Goal: Communication & Community: Answer question/provide support

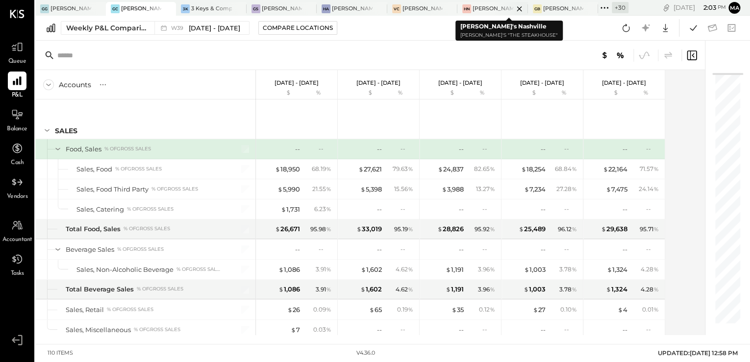
click at [477, 10] on div "[PERSON_NAME]'s Nashville" at bounding box center [493, 9] width 41 height 8
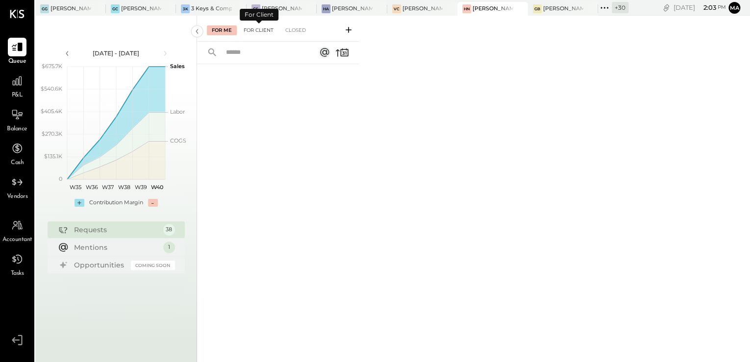
click at [261, 31] on div "For Client" at bounding box center [259, 30] width 40 height 10
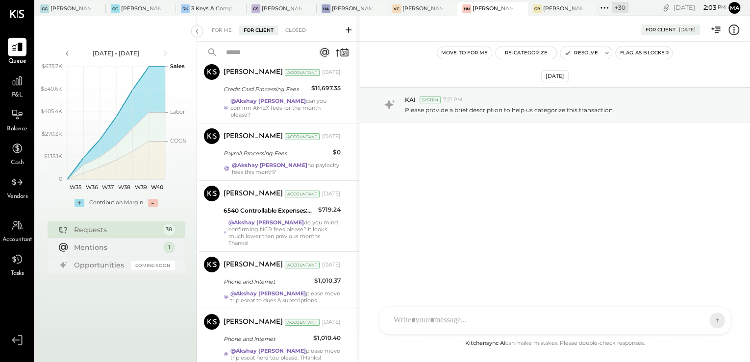
scroll to position [1726, 0]
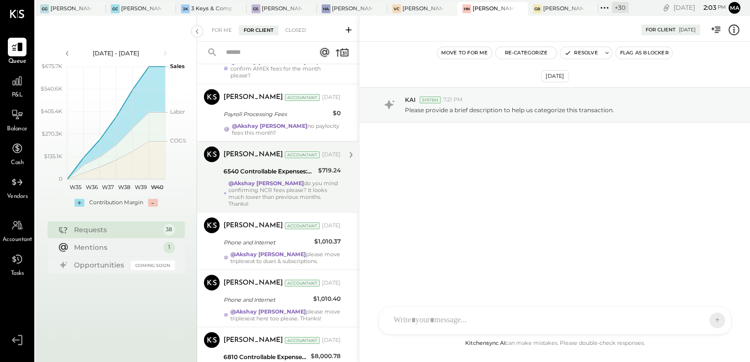
click at [271, 180] on div "@Akshay [PERSON_NAME] do you mind confirming NCR fees please? It looks much low…" at bounding box center [284, 193] width 112 height 27
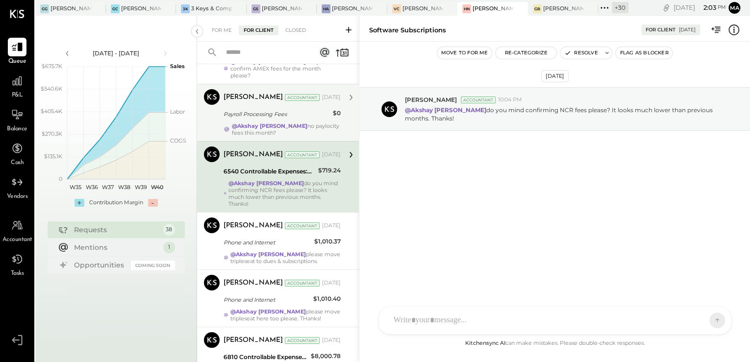
click at [305, 123] on div "@Akshay [PERSON_NAME] no paylocity fees this month?" at bounding box center [286, 130] width 109 height 14
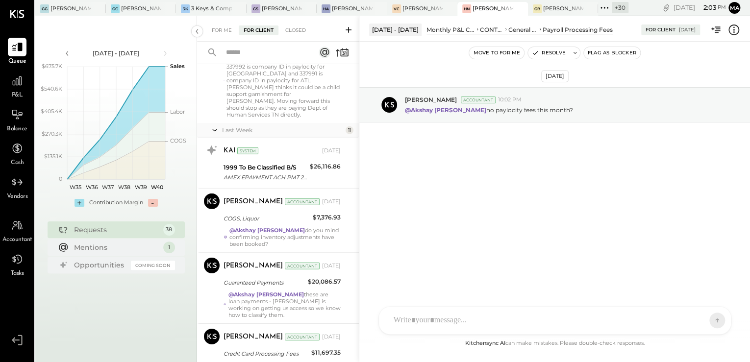
scroll to position [1413, 0]
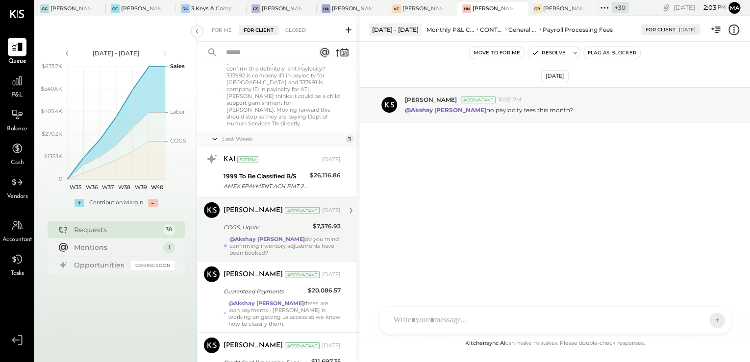
click at [290, 236] on div "@Akshay [PERSON_NAME] do you mind confirming inventory adjustments have been bo…" at bounding box center [284, 246] width 111 height 21
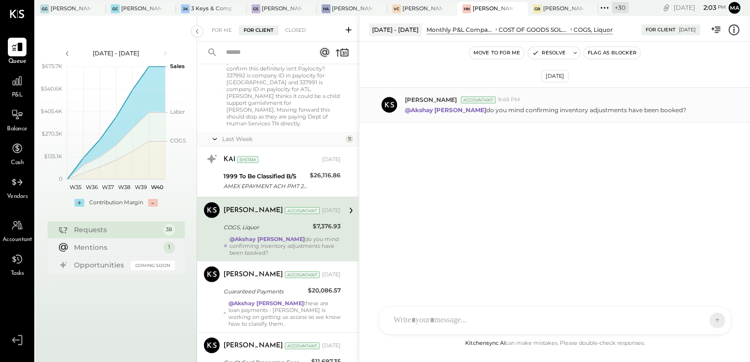
drag, startPoint x: 461, startPoint y: 111, endPoint x: 657, endPoint y: 104, distance: 196.2
click at [657, 104] on div "@Akshay [PERSON_NAME] do you mind confirming inventory adjustments have been bo…" at bounding box center [573, 109] width 337 height 10
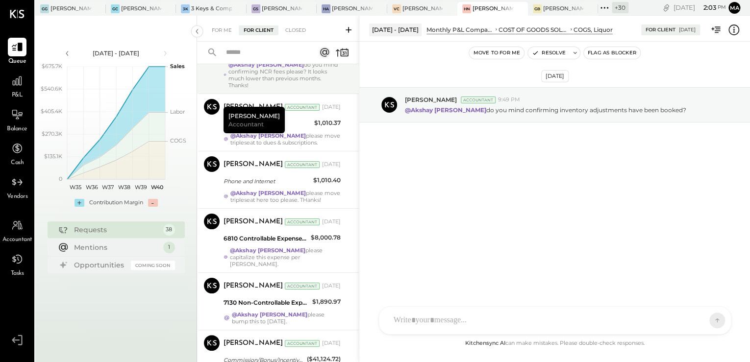
scroll to position [1923, 0]
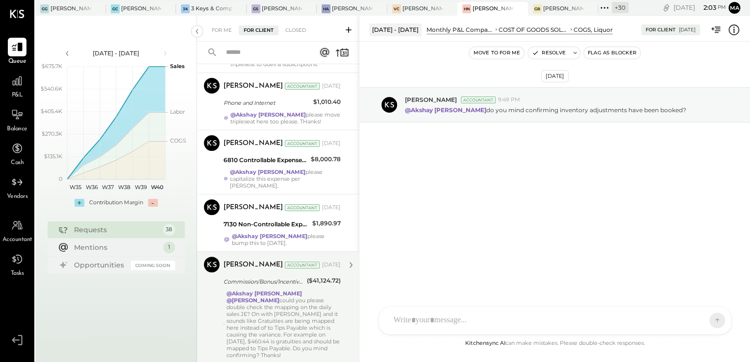
click at [266, 305] on div "@Akshay [PERSON_NAME] @[PERSON_NAME] could you please double check the mapping …" at bounding box center [283, 324] width 114 height 69
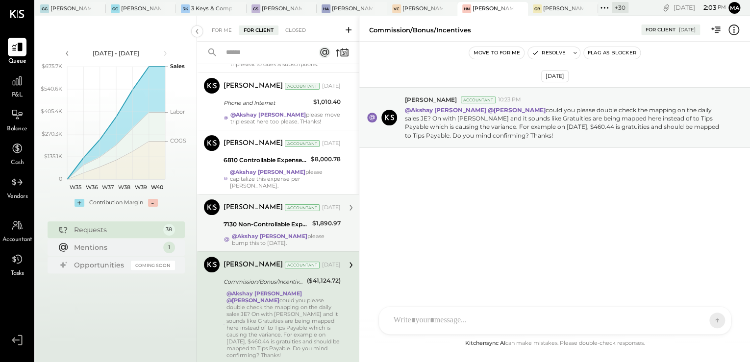
click at [277, 208] on div "[PERSON_NAME] Accountant [DATE] 7130 Non-Controllable Expenses:Property Expense…" at bounding box center [282, 223] width 117 height 47
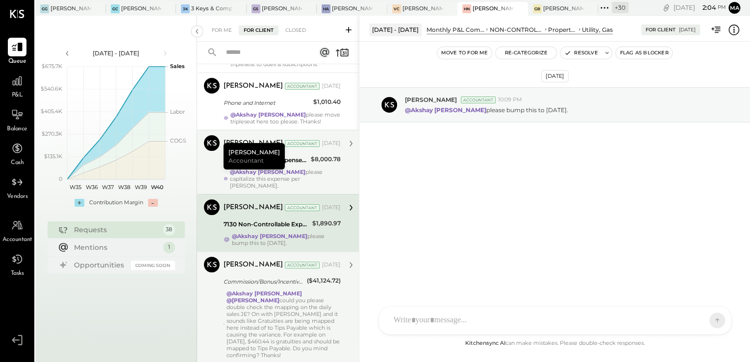
click at [296, 151] on div "[PERSON_NAME] Accountant [DATE] 6810 Controllable Expenses:Repairs & Maintenanc…" at bounding box center [282, 162] width 117 height 54
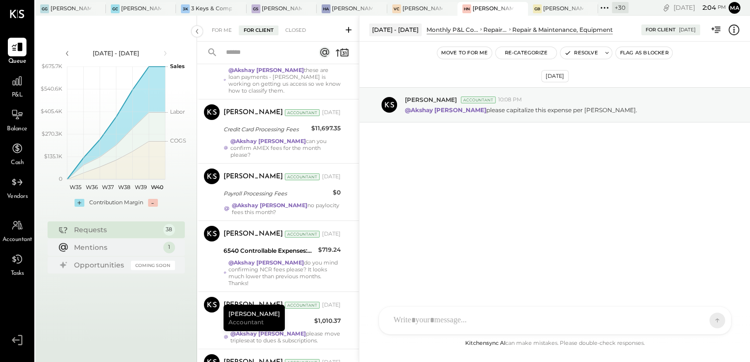
scroll to position [1570, 0]
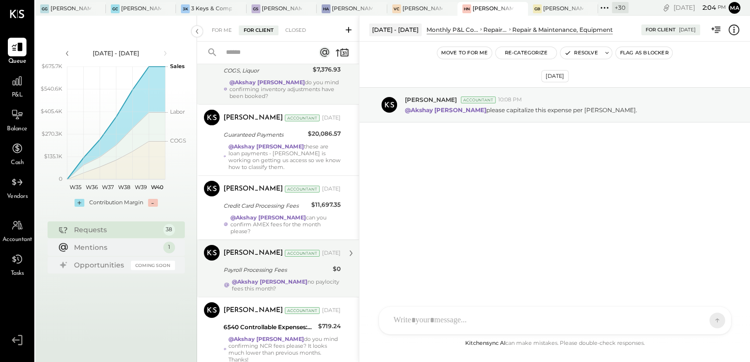
click at [300, 278] on div "@Akshay [PERSON_NAME] no paylocity fees this month?" at bounding box center [286, 285] width 109 height 14
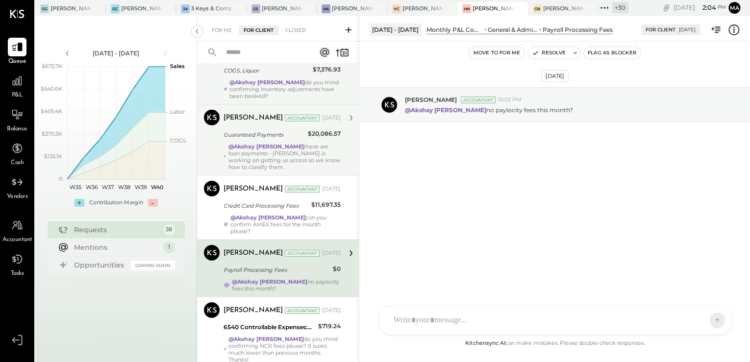
click at [286, 143] on div "@[PERSON_NAME] these are loan payments - [PERSON_NAME] is working on getting us…" at bounding box center [284, 156] width 113 height 27
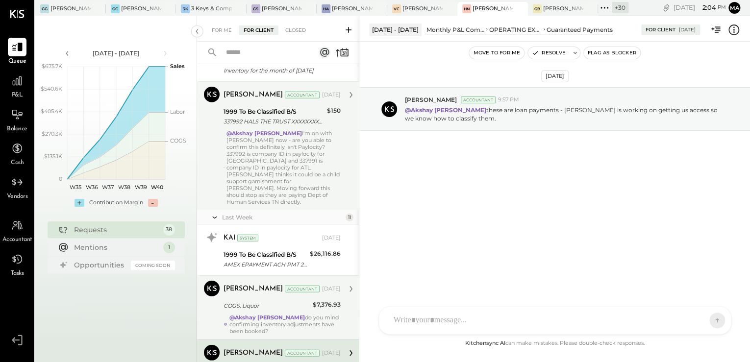
scroll to position [1609, 0]
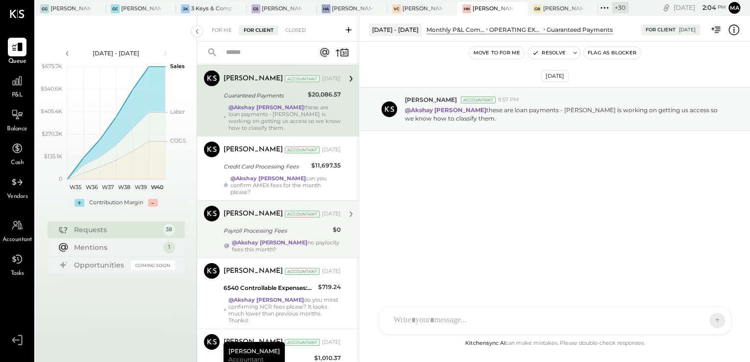
click at [279, 91] on div "Guaranteed Payments" at bounding box center [264, 96] width 81 height 10
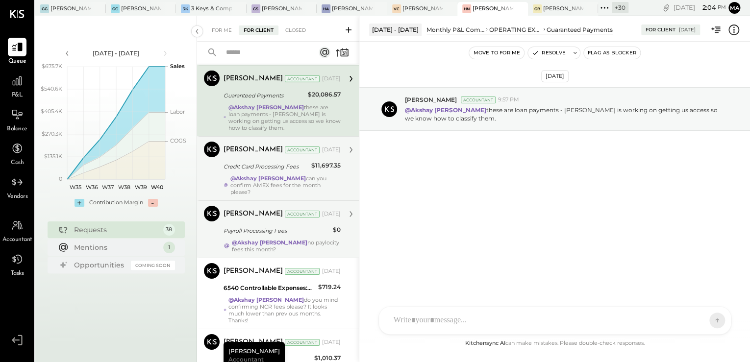
click at [272, 175] on strong "@Akshay [PERSON_NAME]" at bounding box center [267, 178] width 75 height 7
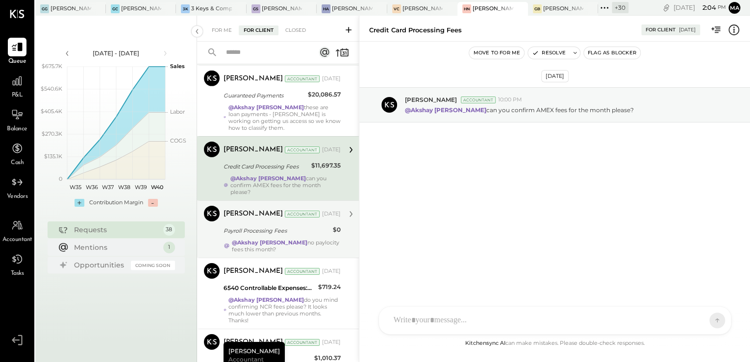
click at [276, 239] on strong "@Akshay [PERSON_NAME]" at bounding box center [269, 242] width 75 height 7
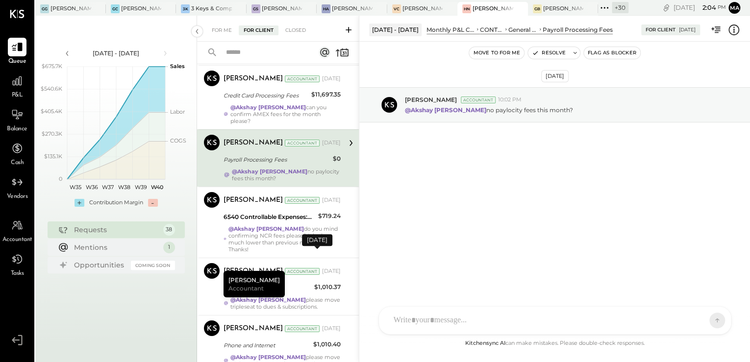
scroll to position [1805, 0]
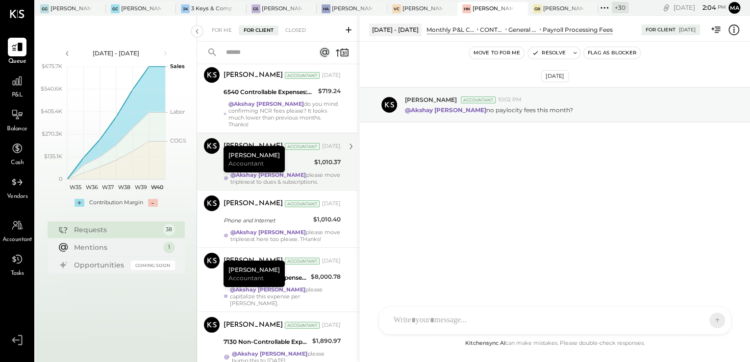
click at [307, 172] on div "@Akshay [PERSON_NAME] please move tripleseat to dues & subscriptions." at bounding box center [285, 179] width 110 height 14
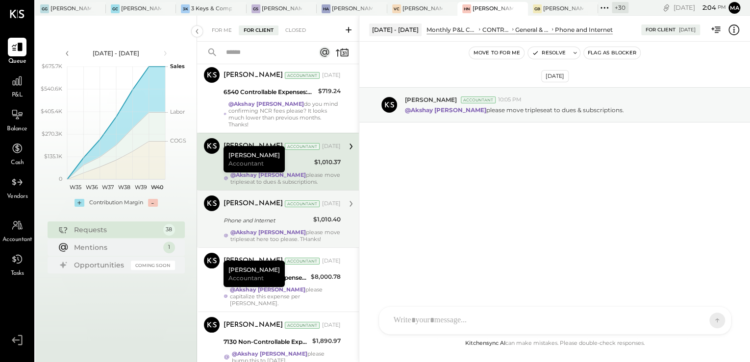
click at [307, 229] on div "@[PERSON_NAME] please move tripleseat here too please. THanks!" at bounding box center [285, 236] width 110 height 14
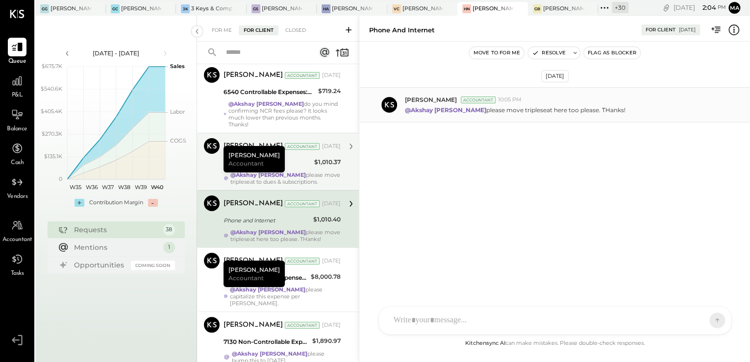
drag, startPoint x: 302, startPoint y: 267, endPoint x: 431, endPoint y: 90, distance: 219.5
click at [308, 262] on div "[PERSON_NAME] Accountant [DATE] 6810 Controllable Expenses:Repairs & Maintenanc…" at bounding box center [282, 280] width 117 height 54
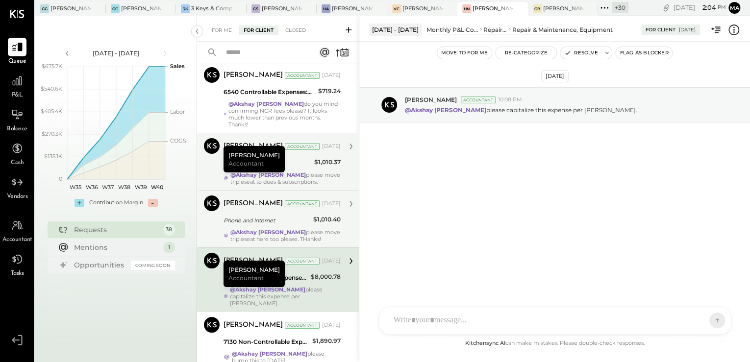
click at [609, 9] on icon at bounding box center [604, 7] width 13 height 13
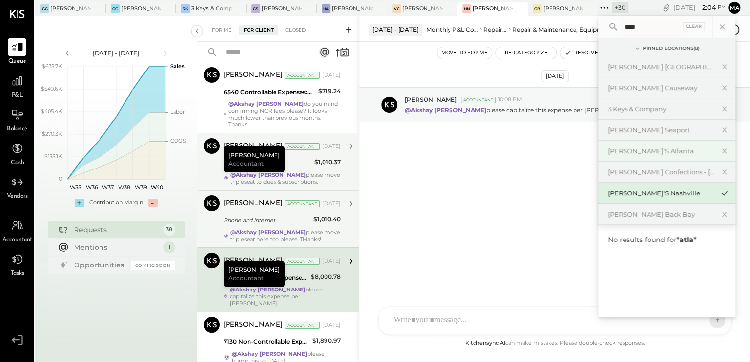
type input "****"
click at [647, 147] on div "[PERSON_NAME]'s Atlanta" at bounding box center [661, 151] width 106 height 9
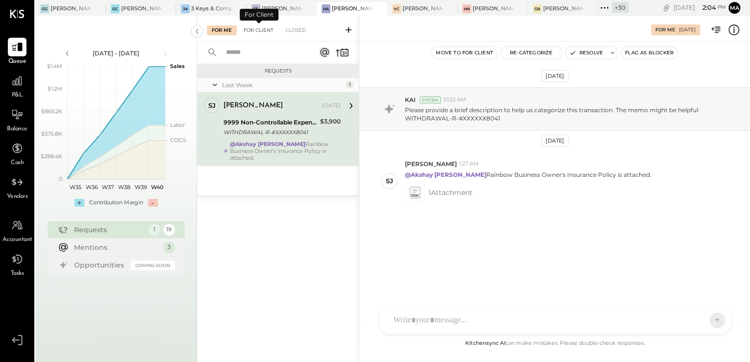
click at [254, 31] on div "For Client" at bounding box center [259, 30] width 40 height 10
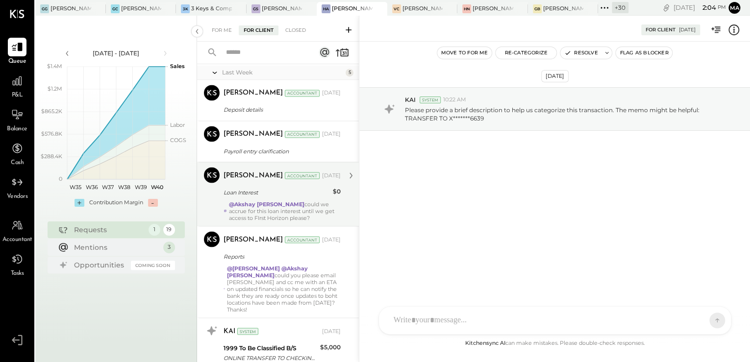
scroll to position [893, 0]
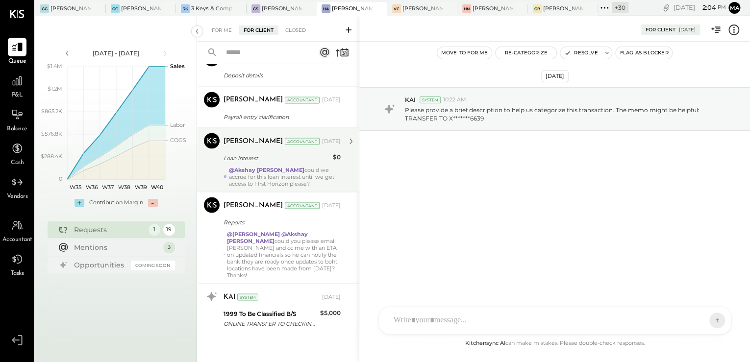
drag, startPoint x: 280, startPoint y: 176, endPoint x: 347, endPoint y: 200, distance: 70.7
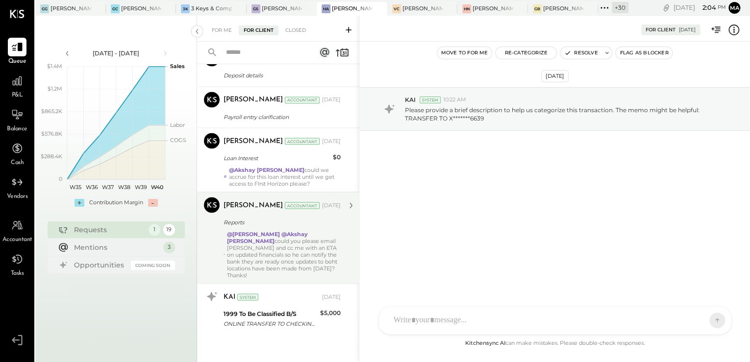
click at [281, 176] on div "@[PERSON_NAME] could we accrue for this loan interest until we get access to FI…" at bounding box center [285, 176] width 112 height 21
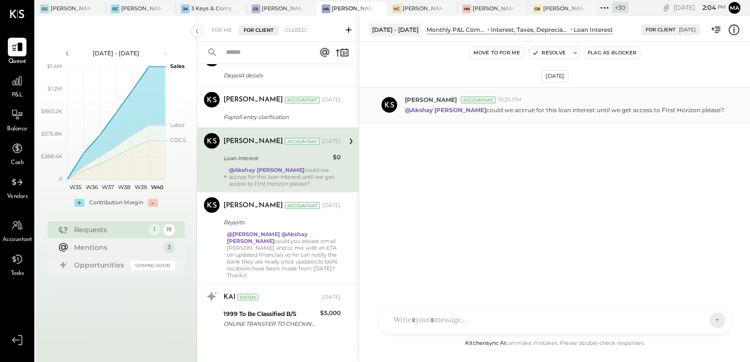
drag, startPoint x: 490, startPoint y: 108, endPoint x: 694, endPoint y: 113, distance: 203.5
click at [694, 113] on div "@[PERSON_NAME] could we accrue for this loan interest until we get access to FI…" at bounding box center [573, 109] width 337 height 10
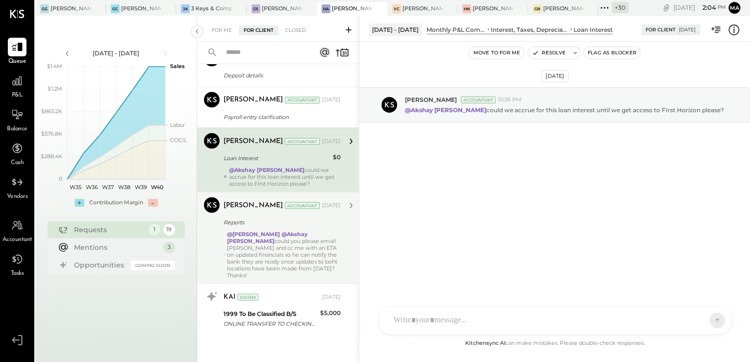
click at [286, 254] on div "@[PERSON_NAME] @Akshay [PERSON_NAME] could you please email [PERSON_NAME] and c…" at bounding box center [284, 254] width 114 height 48
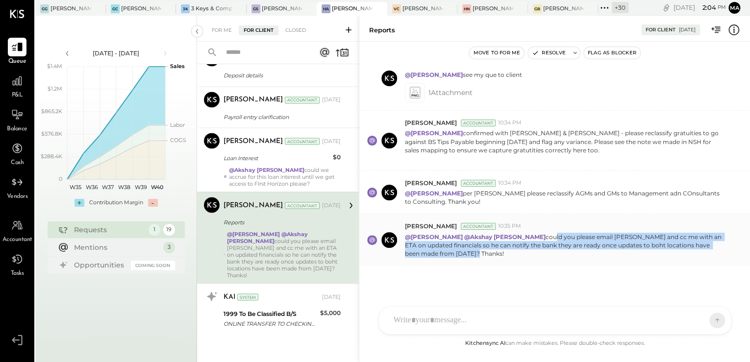
drag, startPoint x: 511, startPoint y: 235, endPoint x: 694, endPoint y: 255, distance: 184.4
click at [694, 255] on p "@[PERSON_NAME] @Akshay [PERSON_NAME] could you please email [PERSON_NAME] and c…" at bounding box center [565, 245] width 321 height 25
click at [517, 239] on p "@[PERSON_NAME] @Akshay [PERSON_NAME] could you please email [PERSON_NAME] and c…" at bounding box center [565, 245] width 321 height 25
drag, startPoint x: 502, startPoint y: 237, endPoint x: 700, endPoint y: 247, distance: 198.3
click at [700, 247] on p "@[PERSON_NAME] @Akshay [PERSON_NAME] could you please email [PERSON_NAME] and c…" at bounding box center [565, 245] width 321 height 25
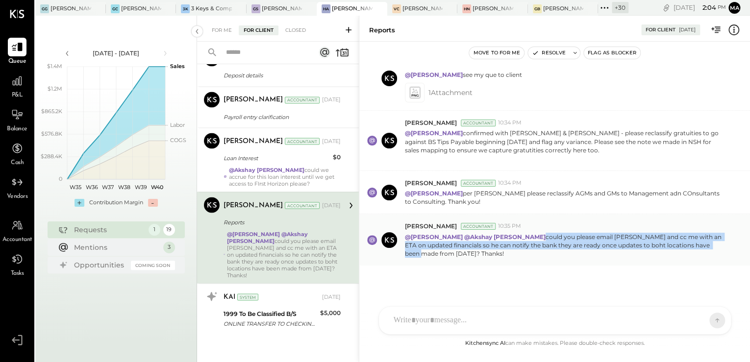
click at [527, 247] on p "@[PERSON_NAME] @Akshay [PERSON_NAME] could you please email [PERSON_NAME] and c…" at bounding box center [565, 245] width 321 height 25
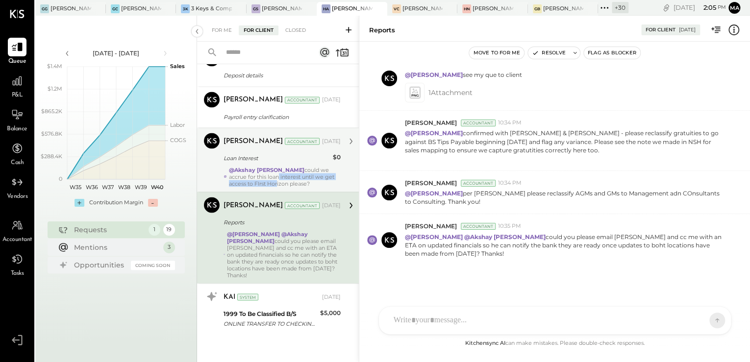
click at [249, 185] on div "@[PERSON_NAME] could we accrue for this loan interest until we get access to FI…" at bounding box center [285, 176] width 112 height 21
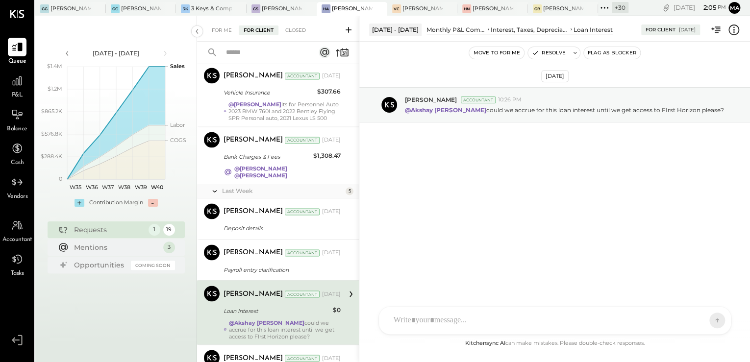
scroll to position [736, 0]
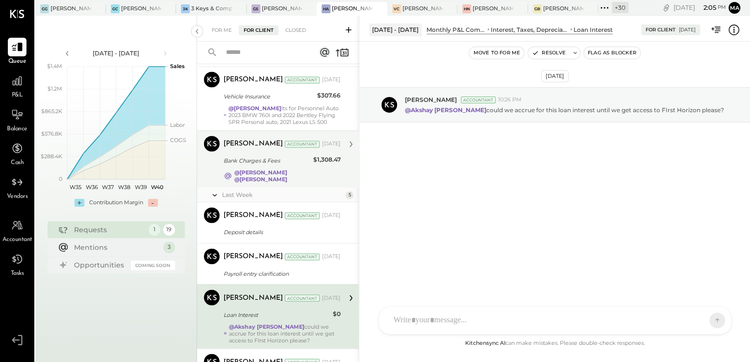
click at [270, 176] on strong "@[PERSON_NAME]" at bounding box center [260, 172] width 53 height 7
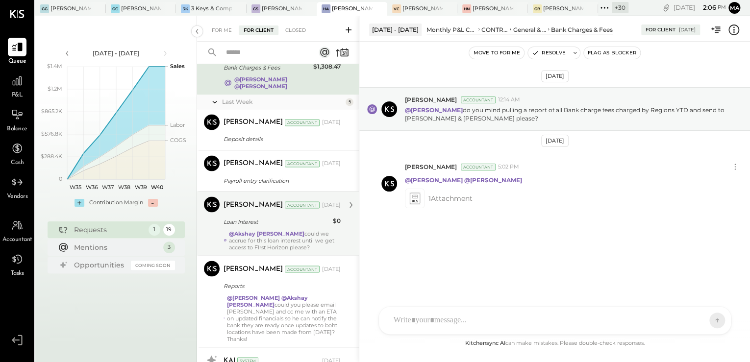
scroll to position [893, 0]
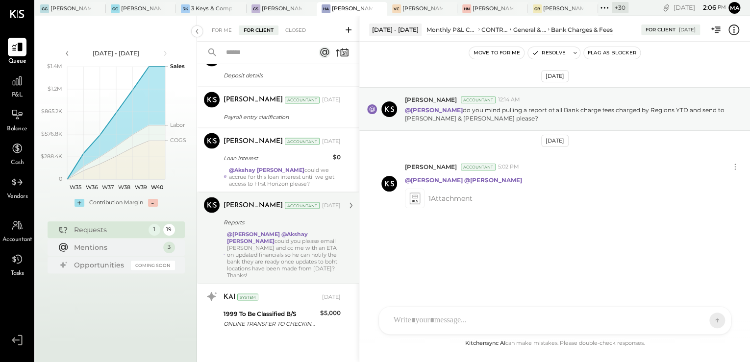
click at [281, 264] on div "@[PERSON_NAME] @Akshay [PERSON_NAME] could you please email [PERSON_NAME] and c…" at bounding box center [284, 254] width 114 height 48
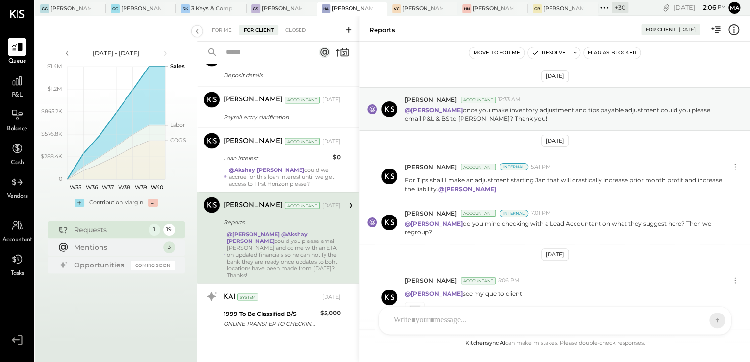
scroll to position [219, 0]
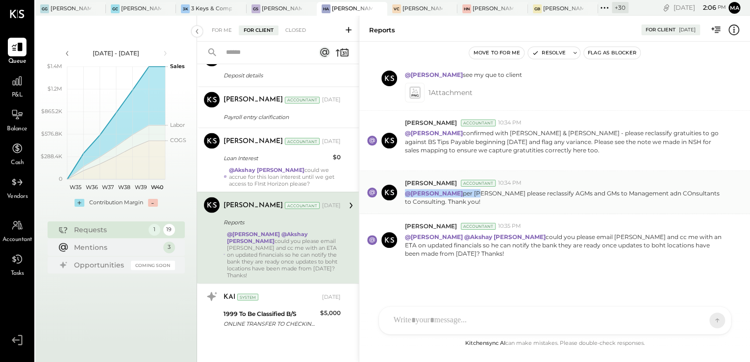
drag, startPoint x: 471, startPoint y: 191, endPoint x: 659, endPoint y: 169, distance: 189.5
click at [659, 171] on div "[PERSON_NAME] Accountant 10:34 PM @[PERSON_NAME] per [PERSON_NAME] please recla…" at bounding box center [554, 192] width 391 height 43
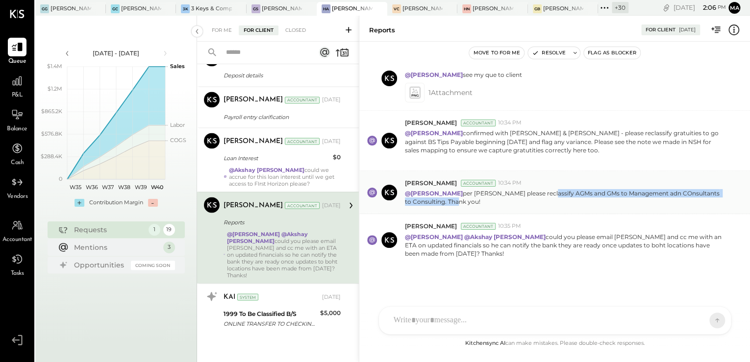
drag, startPoint x: 539, startPoint y: 192, endPoint x: 693, endPoint y: 204, distance: 153.9
click at [693, 204] on p "@[PERSON_NAME] per [PERSON_NAME] please reclassify AGMs and GMs to Management a…" at bounding box center [565, 197] width 321 height 17
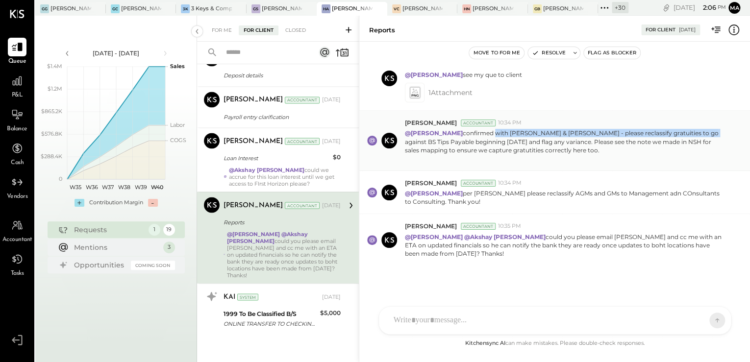
drag, startPoint x: 484, startPoint y: 131, endPoint x: 692, endPoint y: 133, distance: 208.4
click at [692, 133] on p "@[PERSON_NAME] confirmed with [PERSON_NAME] & [PERSON_NAME] - please reclassify…" at bounding box center [565, 146] width 321 height 34
click at [414, 92] on icon at bounding box center [414, 92] width 10 height 11
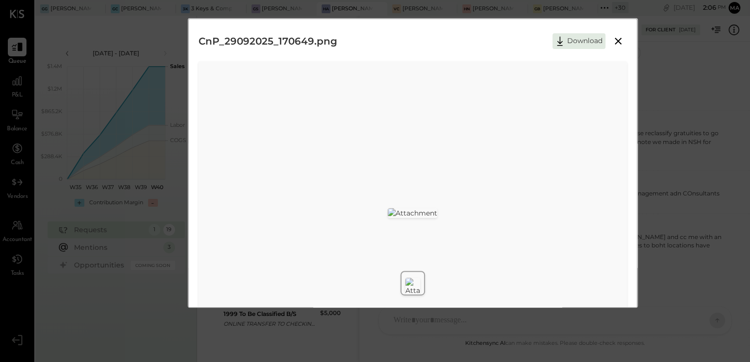
click at [614, 41] on icon at bounding box center [618, 41] width 12 height 12
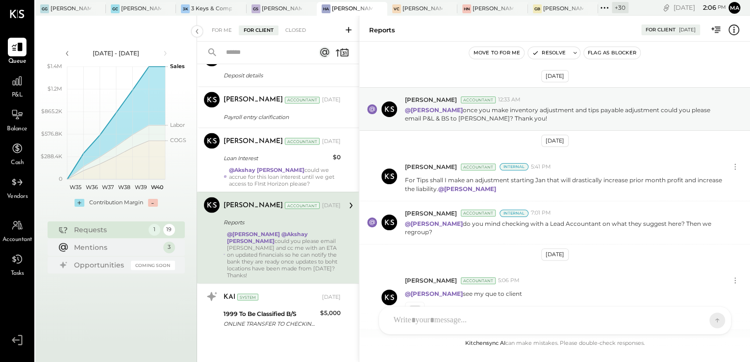
scroll to position [219, 0]
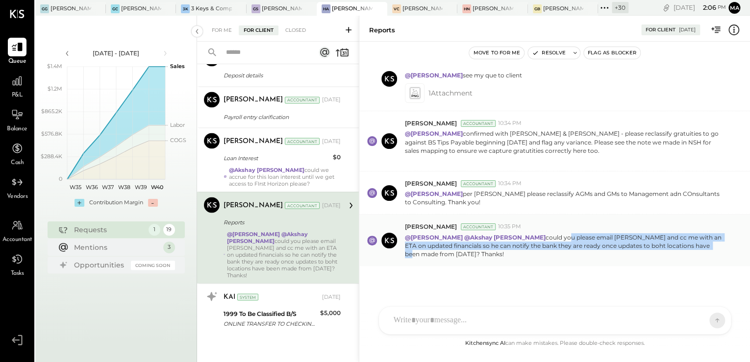
drag, startPoint x: 526, startPoint y: 239, endPoint x: 695, endPoint y: 241, distance: 169.1
click at [695, 241] on p "@[PERSON_NAME] @Akshay [PERSON_NAME] could you please email [PERSON_NAME] and c…" at bounding box center [565, 245] width 321 height 25
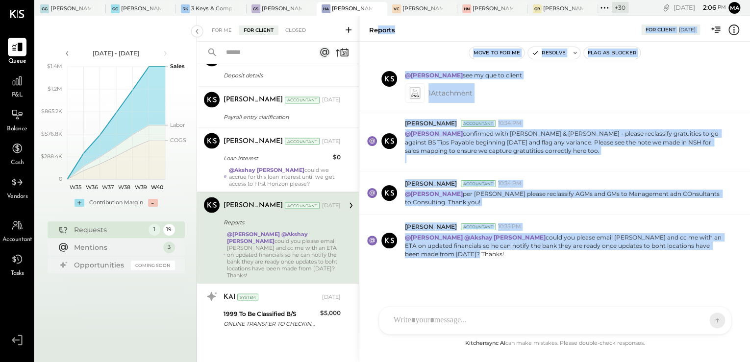
drag, startPoint x: 404, startPoint y: 45, endPoint x: 638, endPoint y: 272, distance: 325.6
click at [638, 272] on div "Reports For Client [DATE] Move to for me Resolve Flag as Blocker [DATE] [PERSON…" at bounding box center [554, 189] width 391 height 347
click at [459, 251] on p "@[PERSON_NAME] @Akshay [PERSON_NAME] could you please email [PERSON_NAME] and c…" at bounding box center [565, 245] width 321 height 25
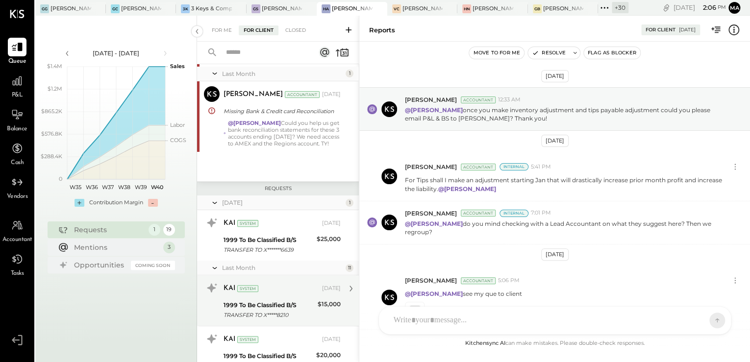
scroll to position [0, 0]
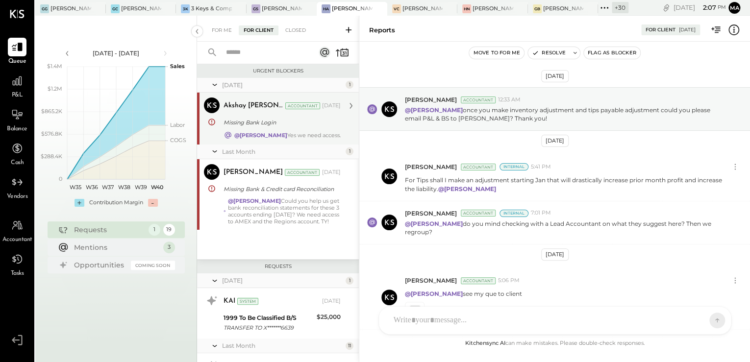
click at [273, 121] on div "Missing Bank Login" at bounding box center [281, 123] width 114 height 10
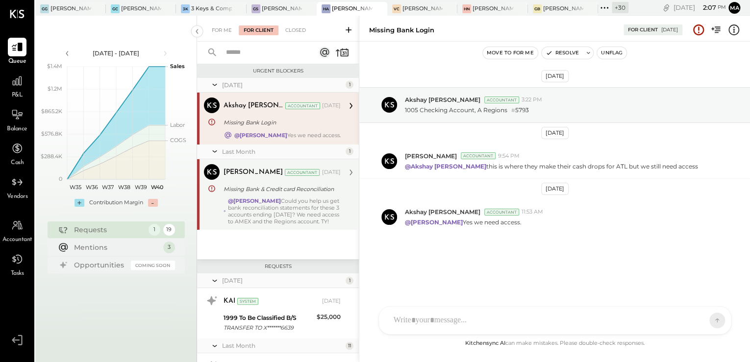
click at [265, 202] on strong "@[PERSON_NAME]" at bounding box center [254, 201] width 53 height 7
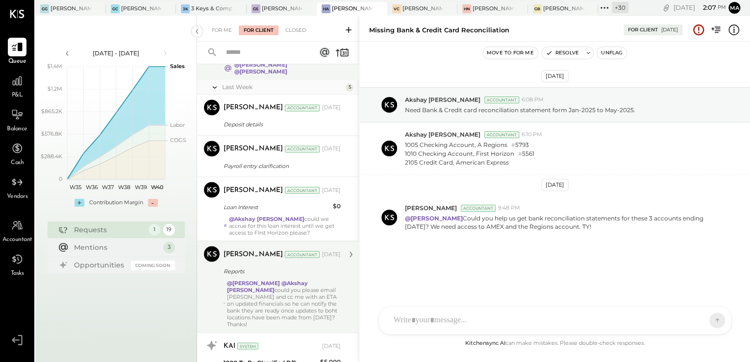
scroll to position [893, 0]
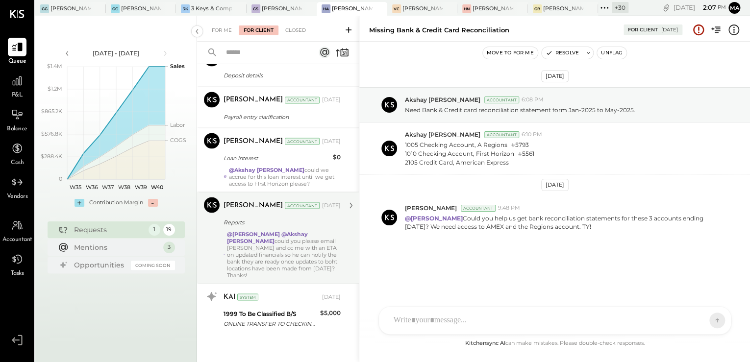
click at [257, 251] on div "@[PERSON_NAME] @Akshay [PERSON_NAME] could you please email [PERSON_NAME] and c…" at bounding box center [284, 254] width 114 height 48
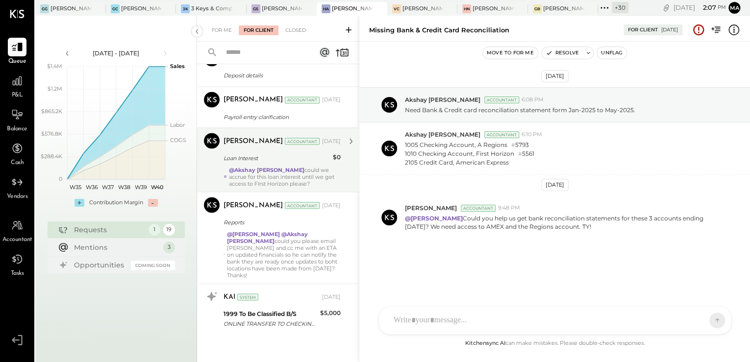
scroll to position [219, 0]
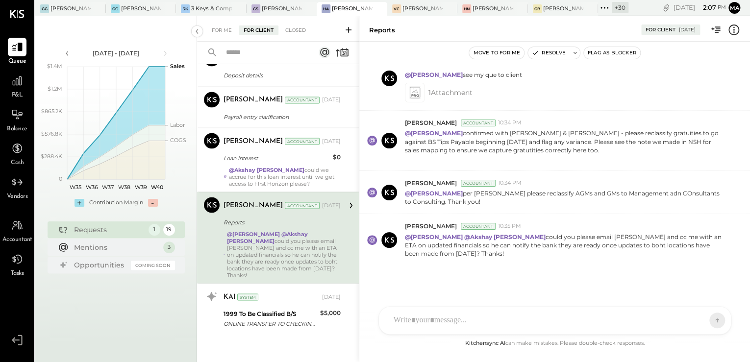
click at [251, 173] on strong "@Akshay [PERSON_NAME]" at bounding box center [266, 169] width 75 height 7
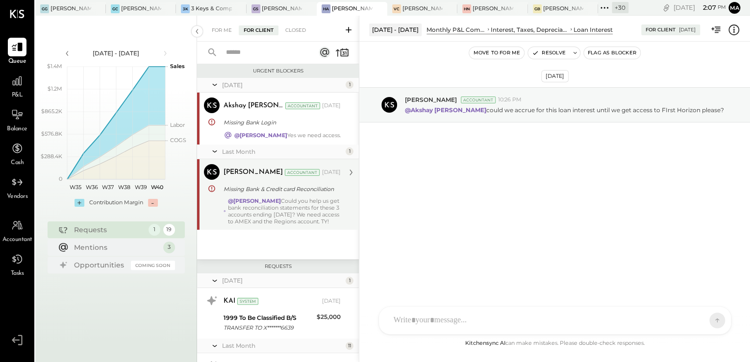
scroll to position [196, 0]
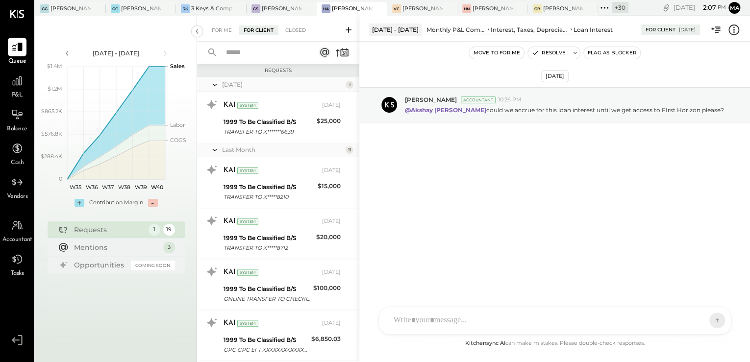
click at [228, 89] on div "[DATE]" at bounding box center [282, 84] width 121 height 8
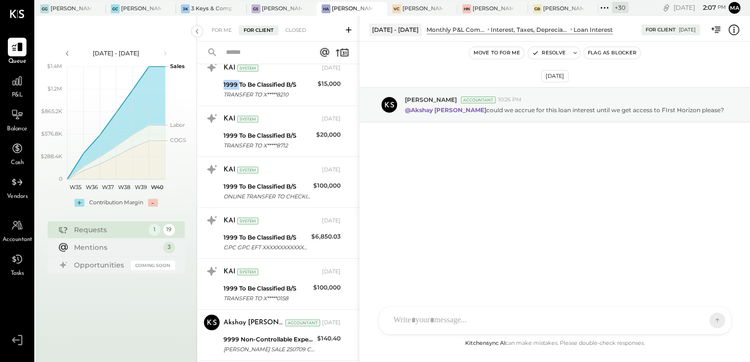
click at [228, 90] on div "1999 To Be Classified B/S" at bounding box center [269, 85] width 91 height 10
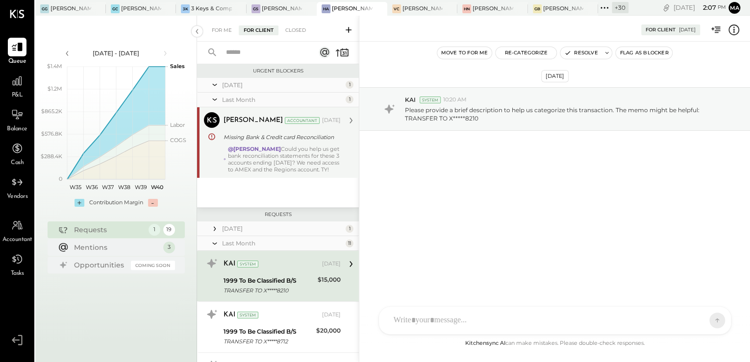
click at [233, 233] on div "[DATE]" at bounding box center [282, 229] width 121 height 8
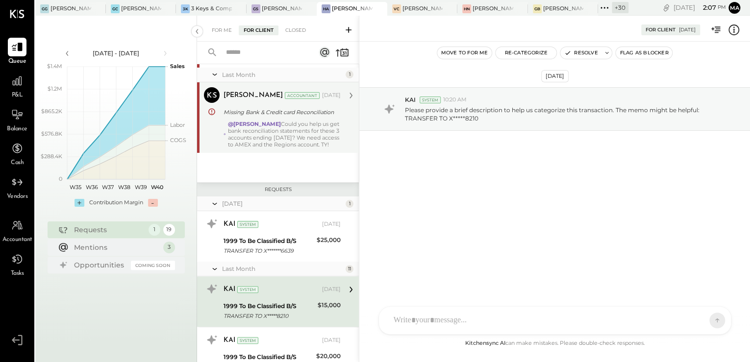
scroll to position [69, 0]
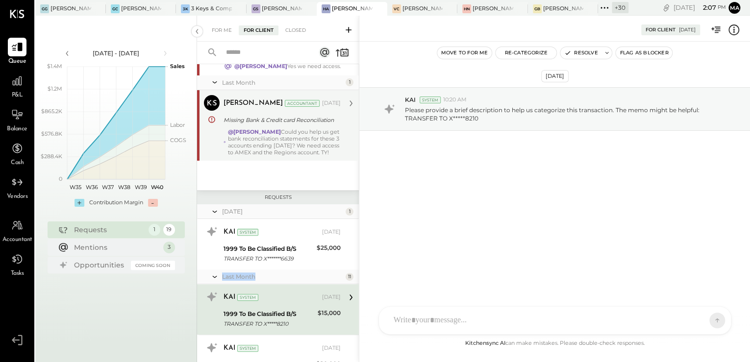
drag, startPoint x: 224, startPoint y: 286, endPoint x: 288, endPoint y: 284, distance: 64.7
click at [288, 281] on div "Last Month" at bounding box center [282, 277] width 121 height 8
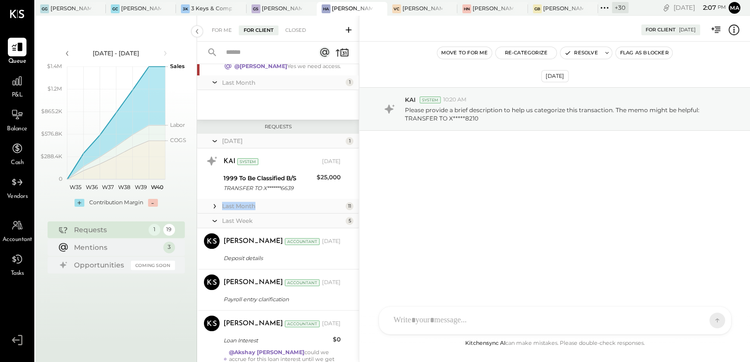
click at [232, 204] on div "Last Month" at bounding box center [282, 206] width 121 height 8
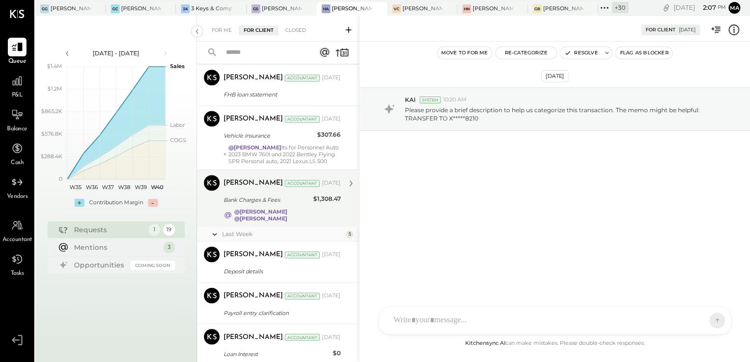
scroll to position [893, 0]
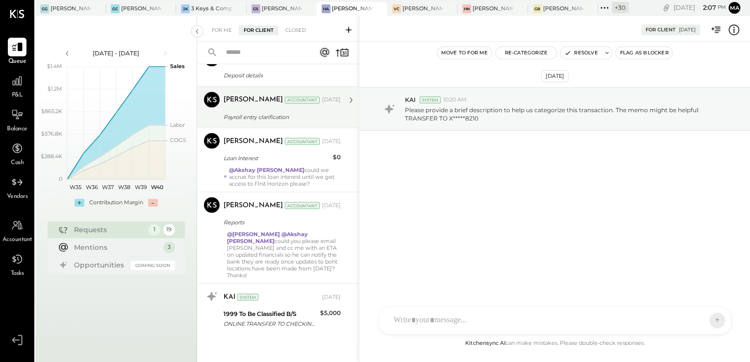
click at [264, 127] on div "[PERSON_NAME] Accountant [PERSON_NAME] Accountant [DATE] Payroll entry clarific…" at bounding box center [278, 106] width 162 height 41
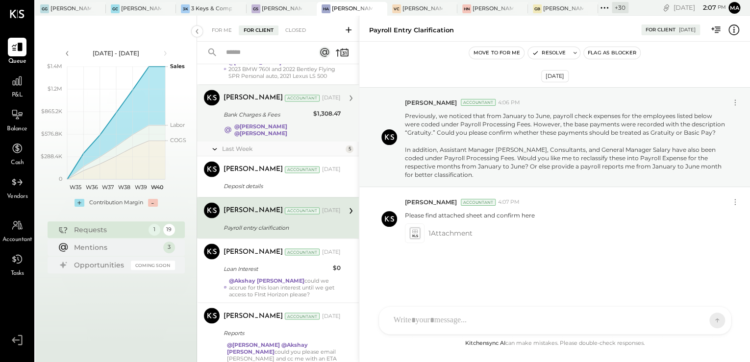
scroll to position [775, 0]
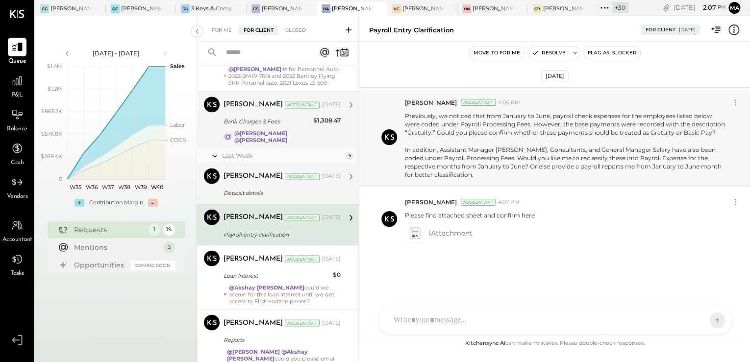
click at [257, 198] on div "Deposit details" at bounding box center [281, 193] width 114 height 10
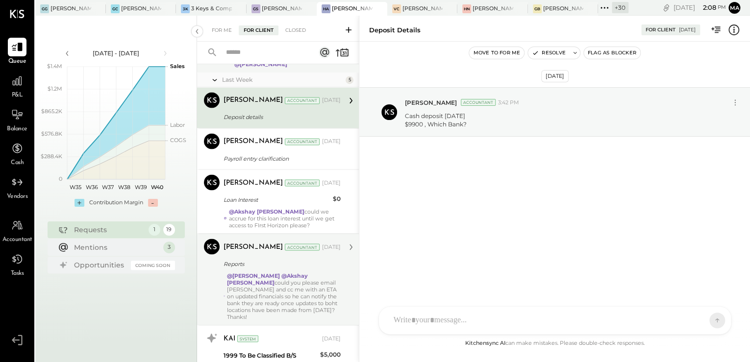
scroll to position [893, 0]
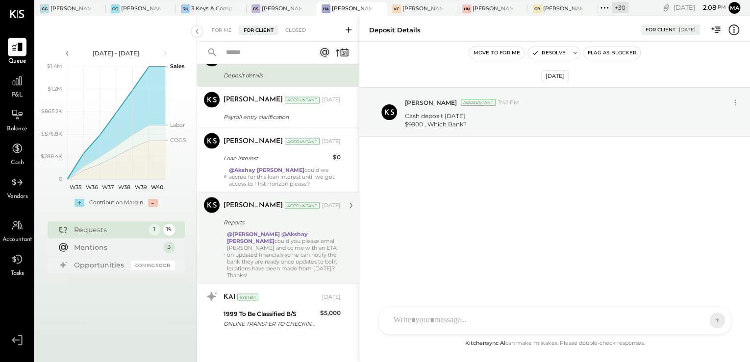
drag, startPoint x: 280, startPoint y: 165, endPoint x: 277, endPoint y: 212, distance: 47.1
click at [279, 163] on div "Loan Interest" at bounding box center [277, 158] width 106 height 10
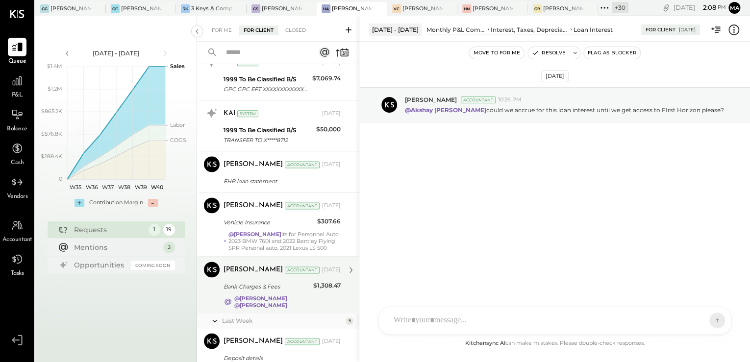
scroll to position [736, 0]
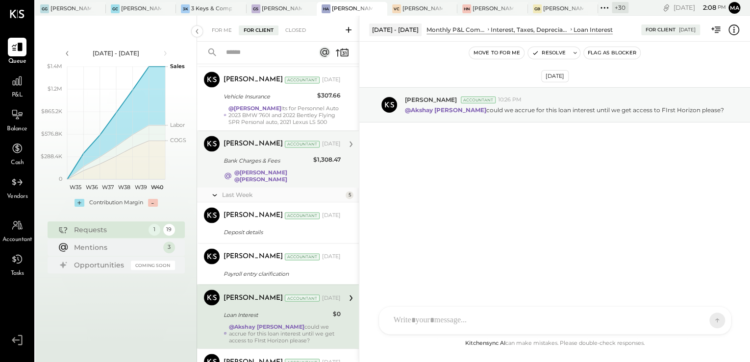
click at [287, 180] on strong "@[PERSON_NAME]" at bounding box center [260, 179] width 53 height 7
